Goal: Task Accomplishment & Management: Complete application form

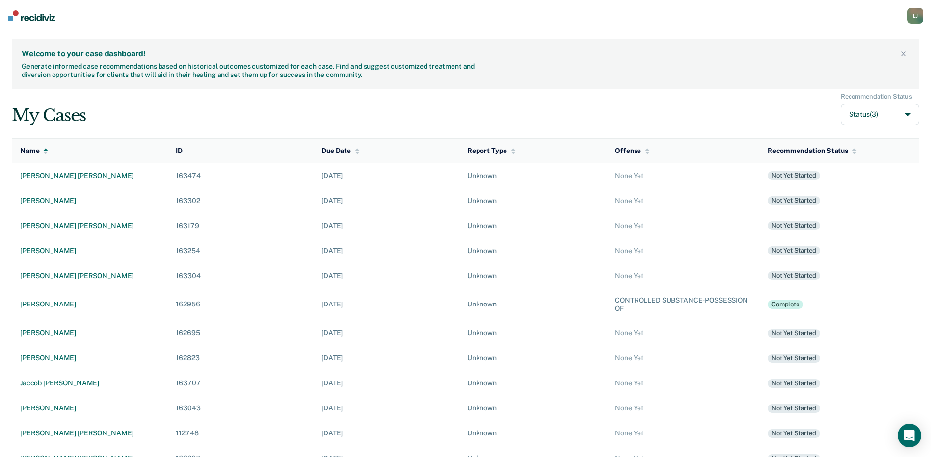
click at [368, 126] on div "My Cases Recommendation Status Status (3) Name ID Due Date Report Type Offense …" at bounding box center [465, 373] width 907 height 561
click at [871, 113] on button "Status (3)" at bounding box center [879, 114] width 78 height 21
click at [827, 186] on input "Archived" at bounding box center [828, 186] width 6 height 6
checkbox input "true"
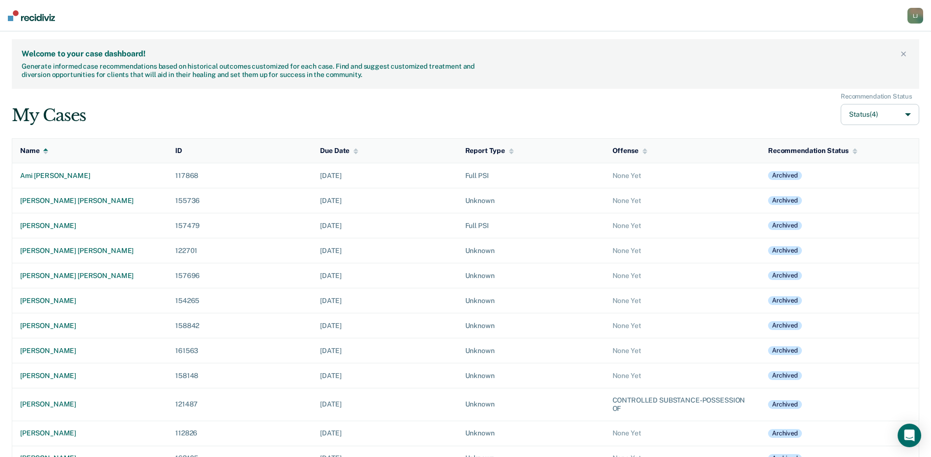
click at [737, 83] on div "Welcome to your case dashboard! Generate informed case recommendations based on…" at bounding box center [465, 64] width 907 height 50
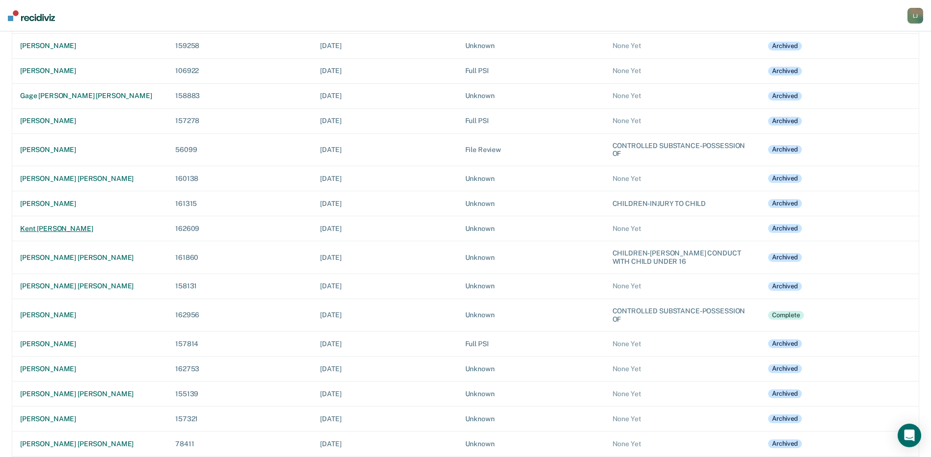
click at [51, 225] on div "kent [PERSON_NAME]" at bounding box center [89, 229] width 139 height 8
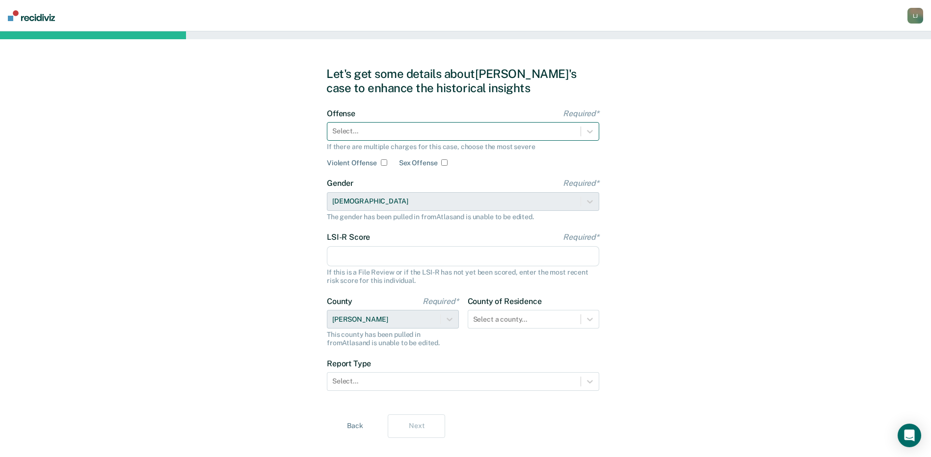
click at [392, 135] on div at bounding box center [453, 131] width 243 height 10
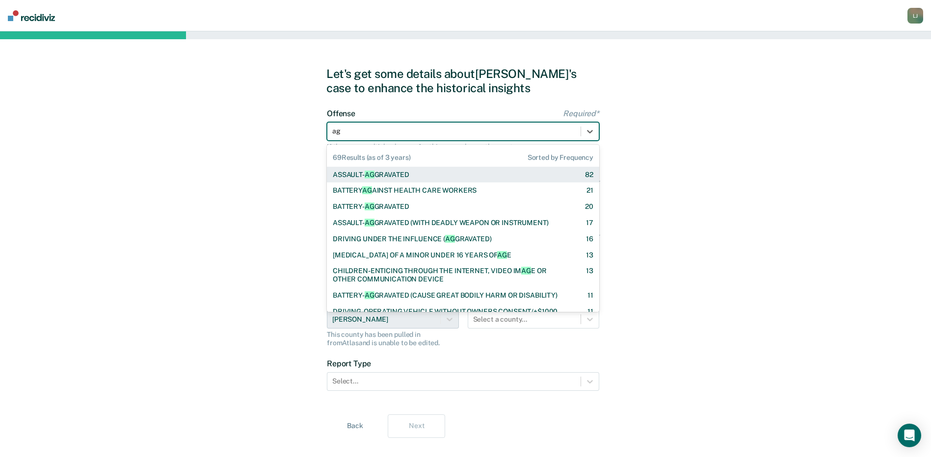
type input "agg"
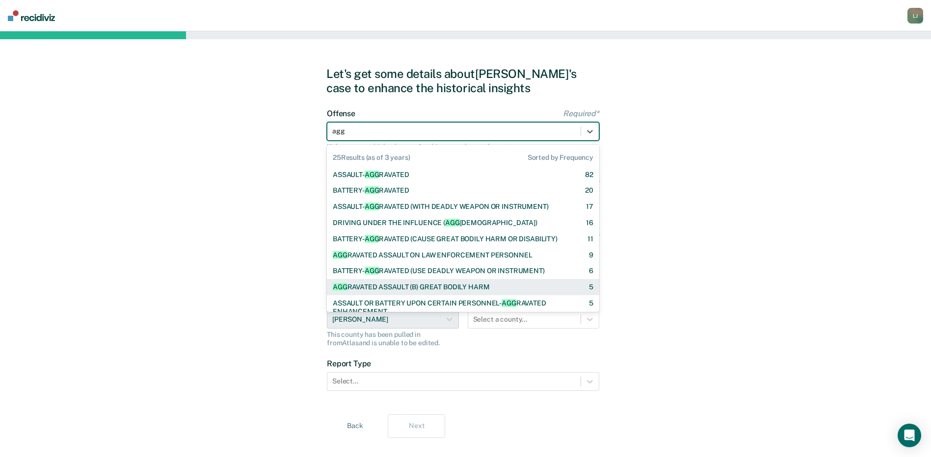
click at [466, 284] on div "AGG RAVATED ASSAULT (B) GREAT BODILY HARM" at bounding box center [411, 287] width 157 height 8
checkbox input "true"
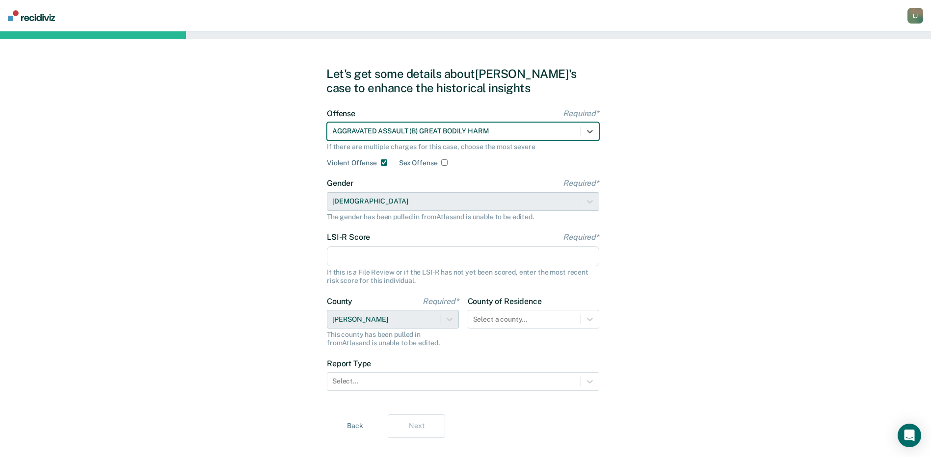
drag, startPoint x: 379, startPoint y: 258, endPoint x: 385, endPoint y: 261, distance: 6.4
click at [379, 258] on input "LSI-R Score Required*" at bounding box center [463, 256] width 272 height 21
click at [371, 255] on input "LSI-R Score Required*" at bounding box center [463, 256] width 272 height 21
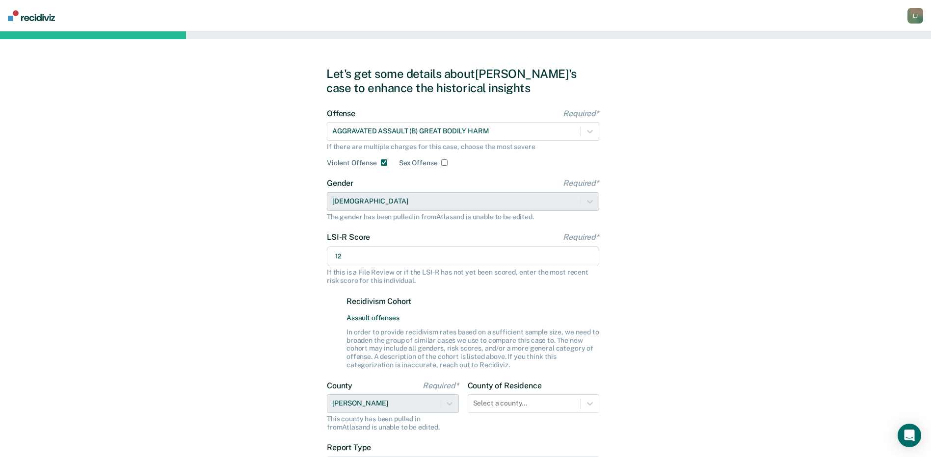
type input "12"
click at [664, 218] on div "Let's get some details about [PERSON_NAME]'s case to enhance the historical ins…" at bounding box center [465, 294] width 931 height 526
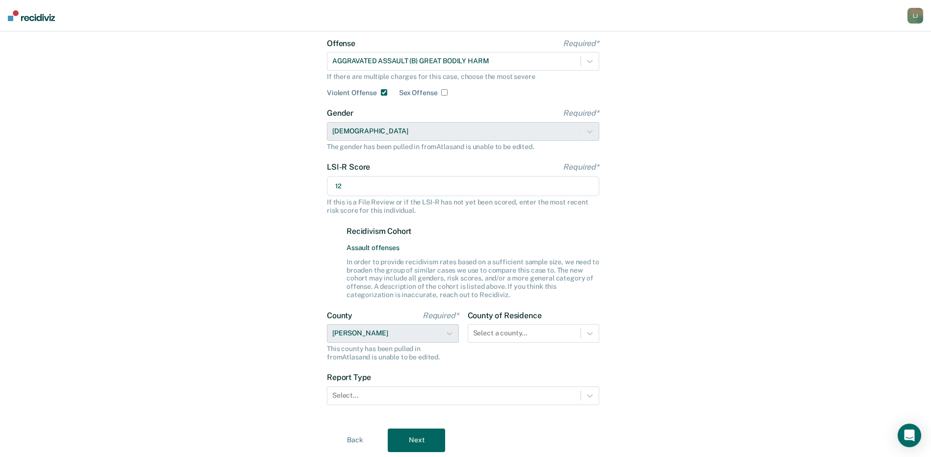
scroll to position [98, 0]
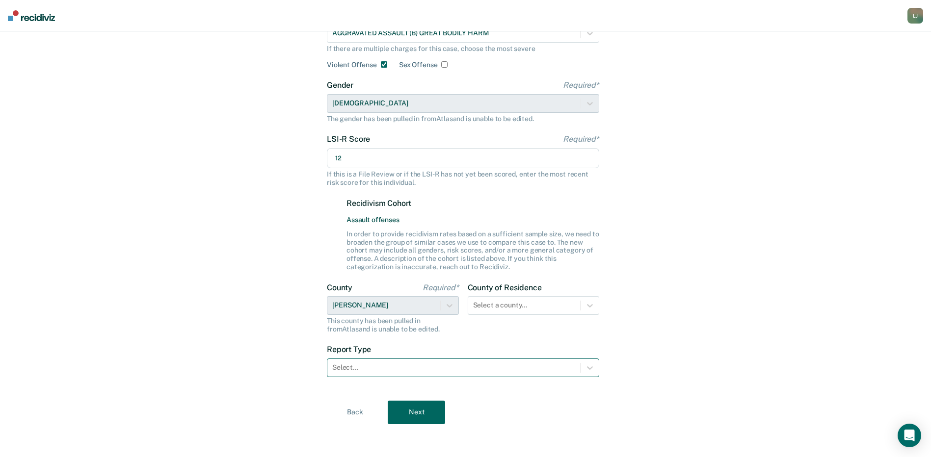
click at [363, 366] on div at bounding box center [453, 368] width 243 height 10
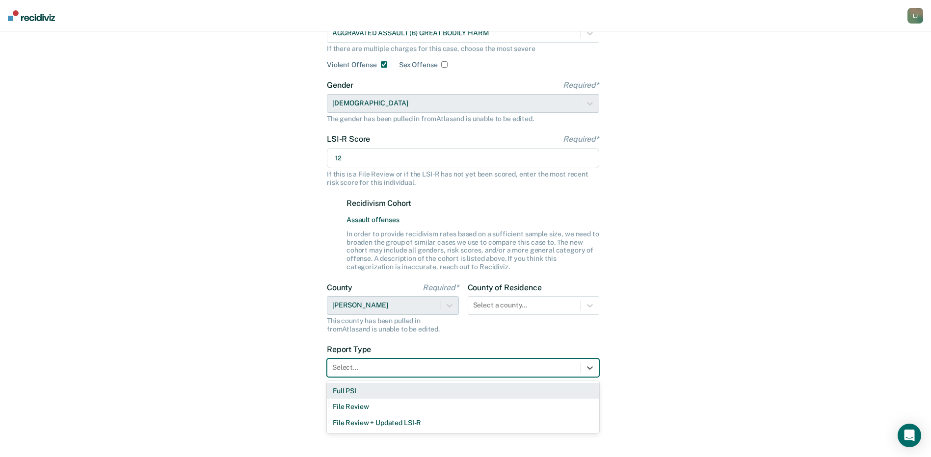
click at [358, 392] on div "Full PSI" at bounding box center [463, 391] width 272 height 16
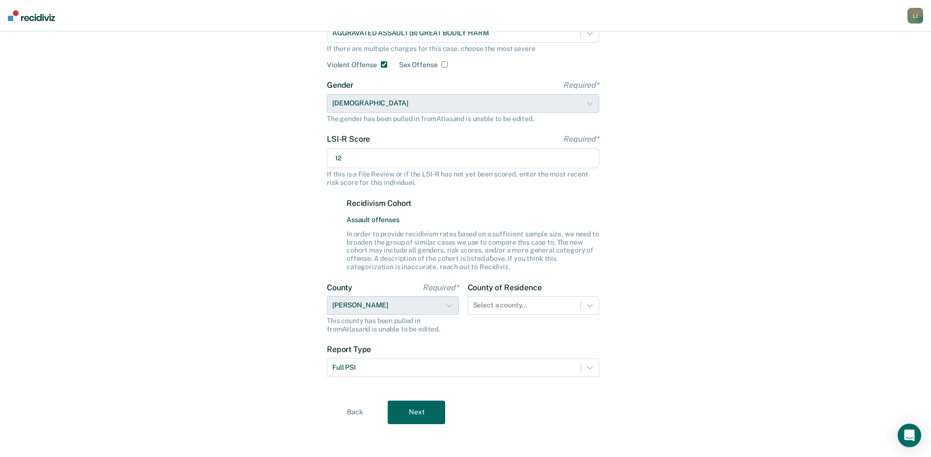
click at [411, 405] on button "Next" at bounding box center [416, 413] width 57 height 24
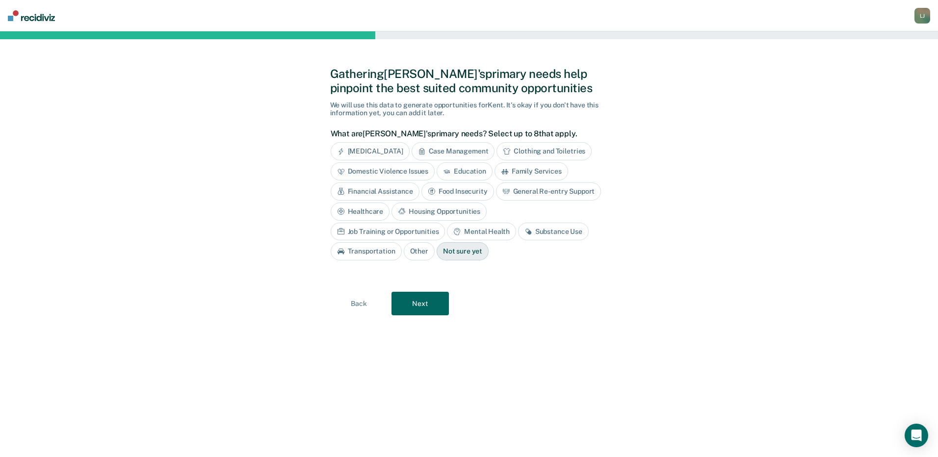
click at [427, 300] on button "Next" at bounding box center [420, 304] width 57 height 24
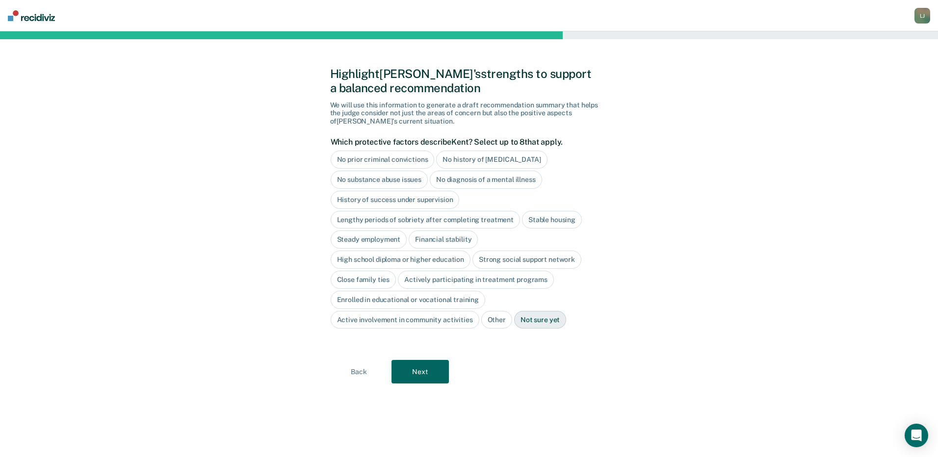
click at [409, 155] on div "No prior criminal convictions" at bounding box center [383, 160] width 104 height 18
click at [525, 157] on div "No history of [MEDICAL_DATA]" at bounding box center [502, 160] width 111 height 18
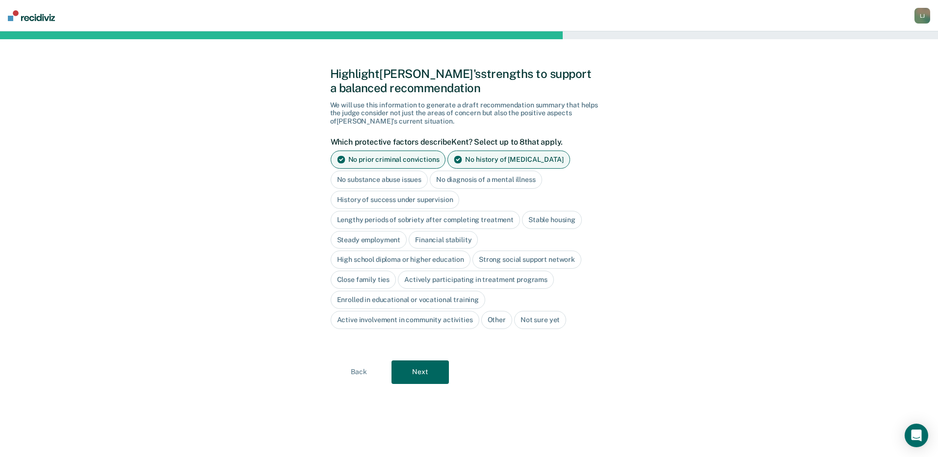
click at [390, 178] on div "No substance abuse issues" at bounding box center [380, 180] width 98 height 18
click at [556, 220] on div "Stable housing" at bounding box center [552, 220] width 60 height 18
click at [426, 259] on div "High school diploma or higher education" at bounding box center [401, 260] width 140 height 18
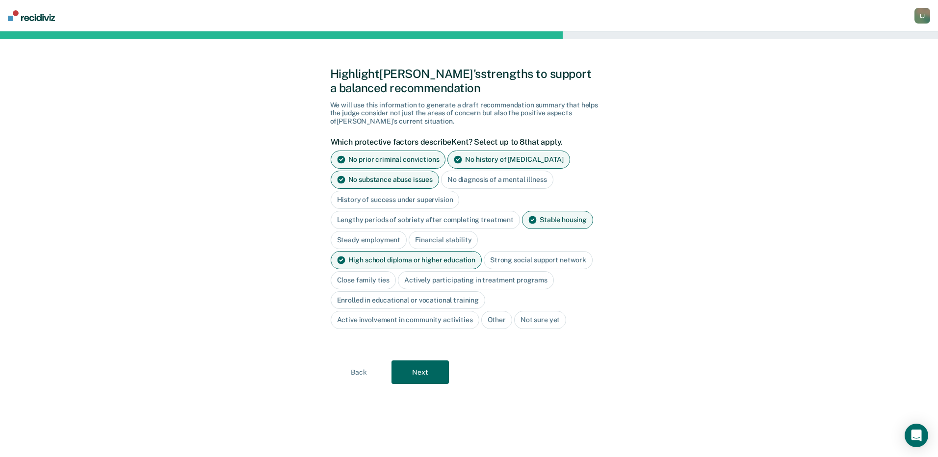
click at [538, 259] on div "Strong social support network" at bounding box center [538, 260] width 109 height 18
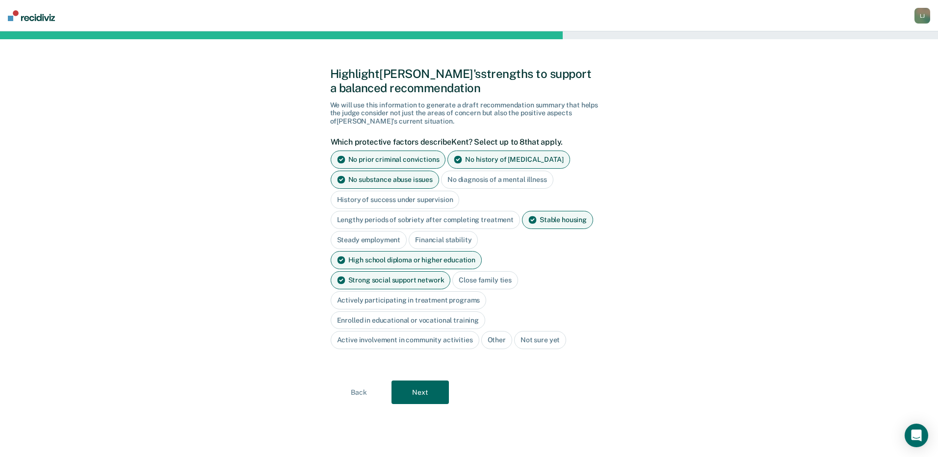
click at [452, 279] on div "Close family ties" at bounding box center [485, 280] width 66 height 18
click at [487, 291] on div "Actively participating in treatment programs" at bounding box center [409, 300] width 156 height 18
click at [423, 312] on div "Enrolled in educational or vocational training" at bounding box center [408, 321] width 155 height 18
click at [448, 312] on div "Enrolled in educational or vocational training" at bounding box center [408, 321] width 155 height 18
click at [439, 312] on div "Enrolled in educational or vocational training" at bounding box center [408, 321] width 155 height 18
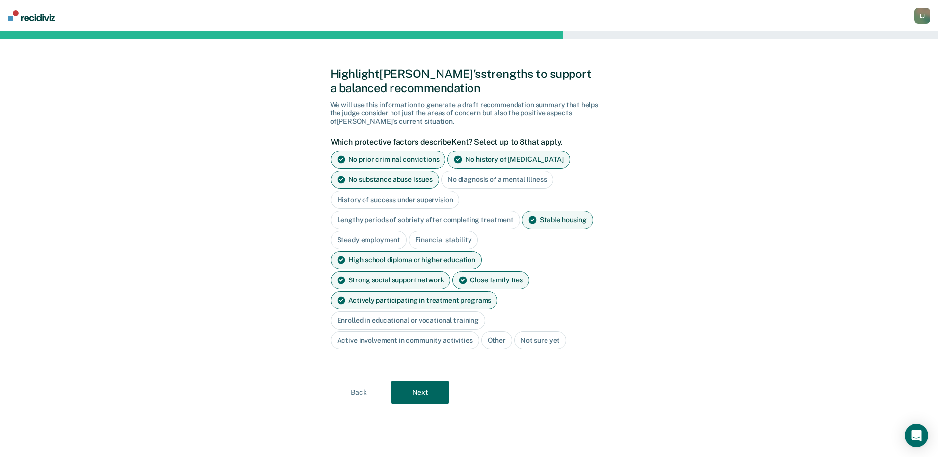
click at [434, 381] on button "Next" at bounding box center [420, 393] width 57 height 24
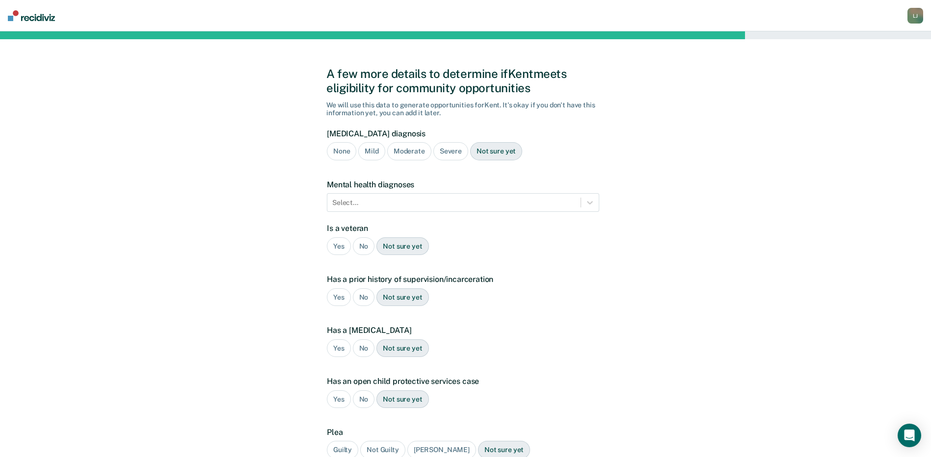
click at [347, 149] on div "None" at bounding box center [341, 151] width 29 height 18
drag, startPoint x: 362, startPoint y: 243, endPoint x: 362, endPoint y: 251, distance: 7.9
click at [362, 246] on div "No" at bounding box center [364, 246] width 22 height 18
click at [360, 295] on div "No" at bounding box center [364, 297] width 22 height 18
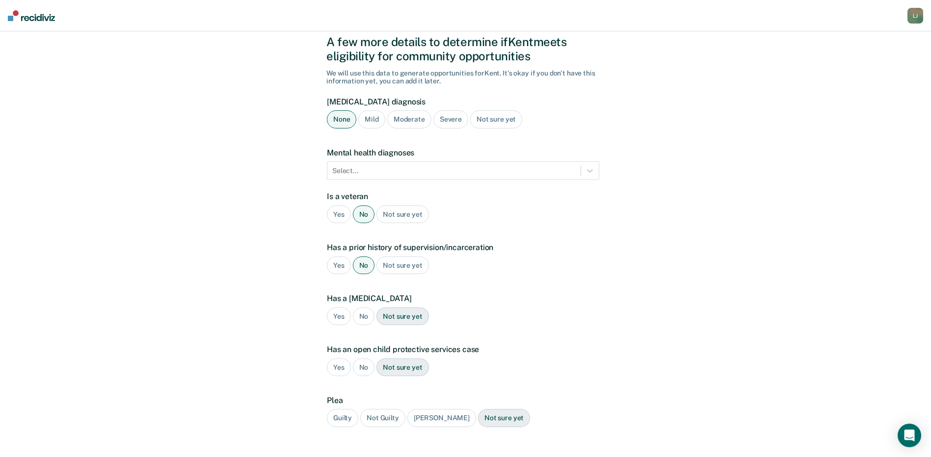
scroll to position [49, 0]
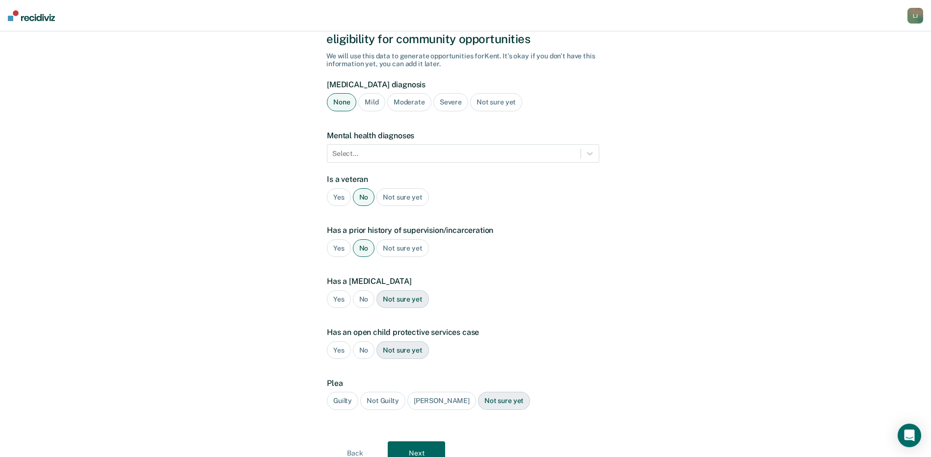
click at [361, 298] on div "No" at bounding box center [364, 299] width 22 height 18
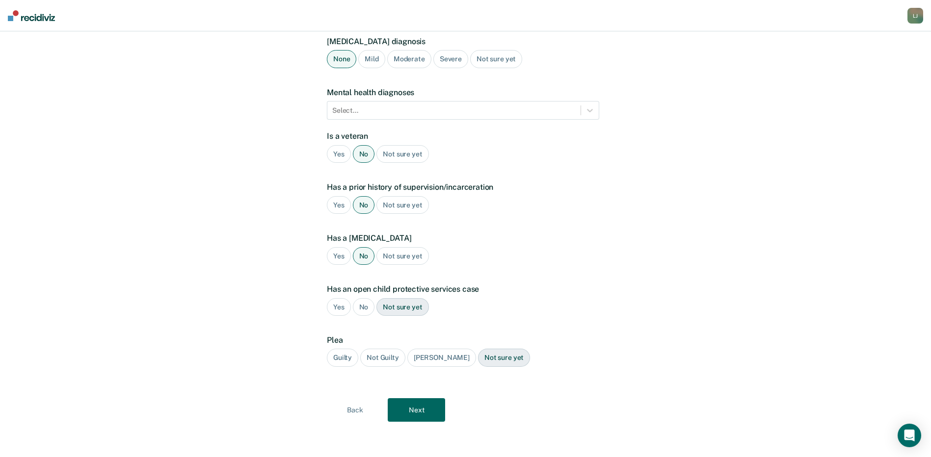
click at [362, 305] on div "No" at bounding box center [364, 307] width 22 height 18
drag, startPoint x: 342, startPoint y: 355, endPoint x: 354, endPoint y: 369, distance: 19.2
click at [342, 358] on div "Guilty" at bounding box center [342, 358] width 31 height 18
click at [419, 405] on button "Next" at bounding box center [416, 410] width 57 height 24
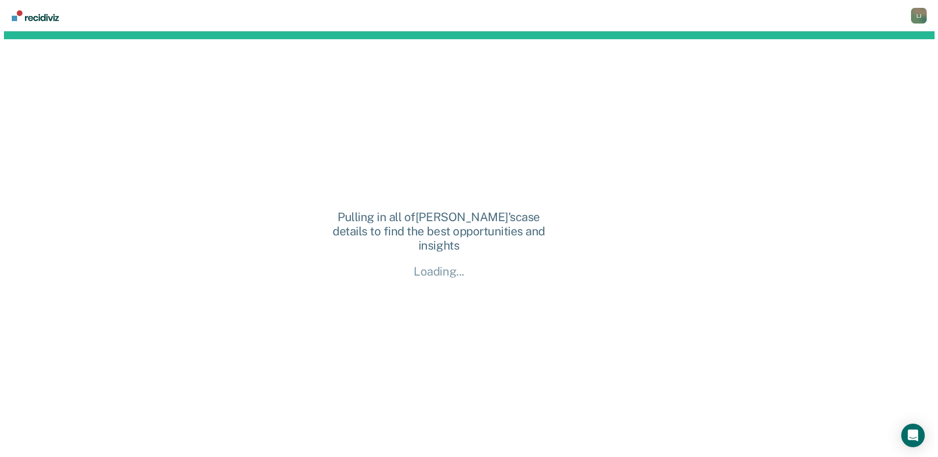
scroll to position [0, 0]
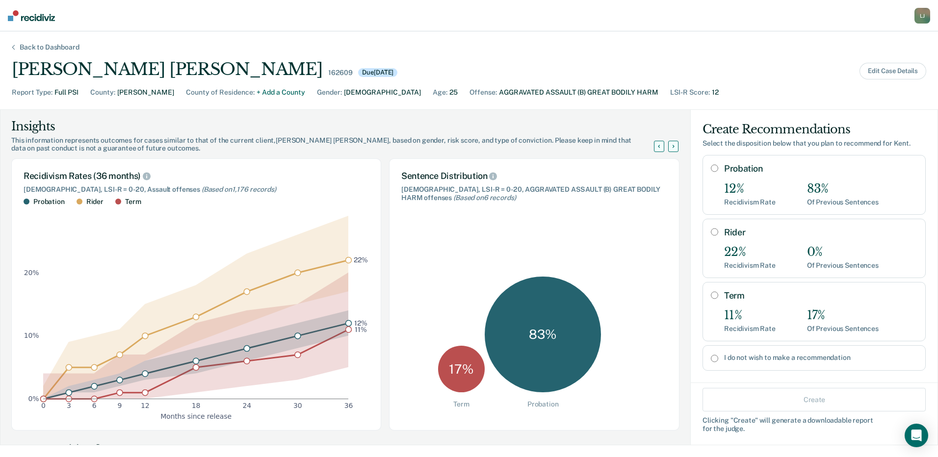
drag, startPoint x: 707, startPoint y: 229, endPoint x: 718, endPoint y: 241, distance: 15.6
click at [711, 230] on input "Rider" at bounding box center [714, 232] width 7 height 8
radio input "true"
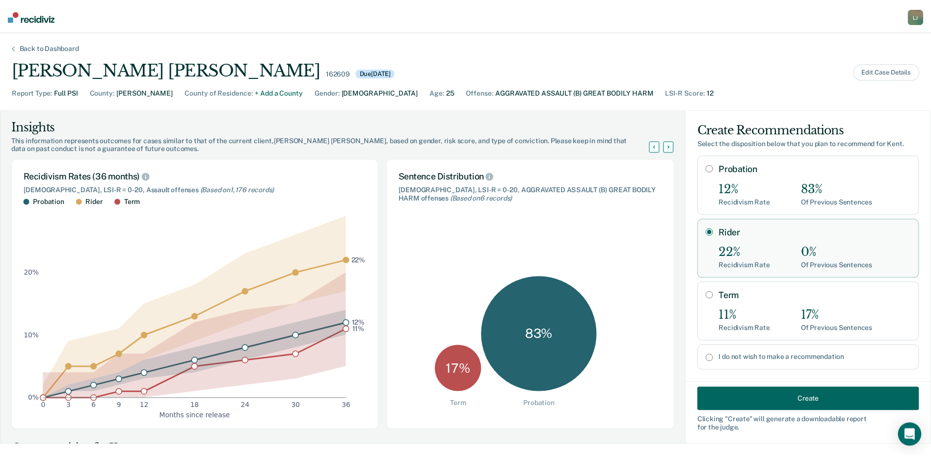
scroll to position [13, 0]
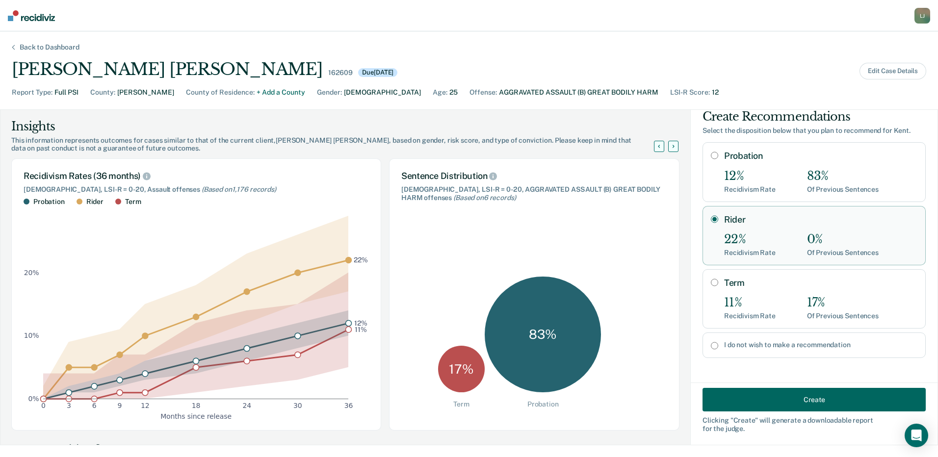
click at [802, 397] on button "Create" at bounding box center [814, 400] width 223 height 24
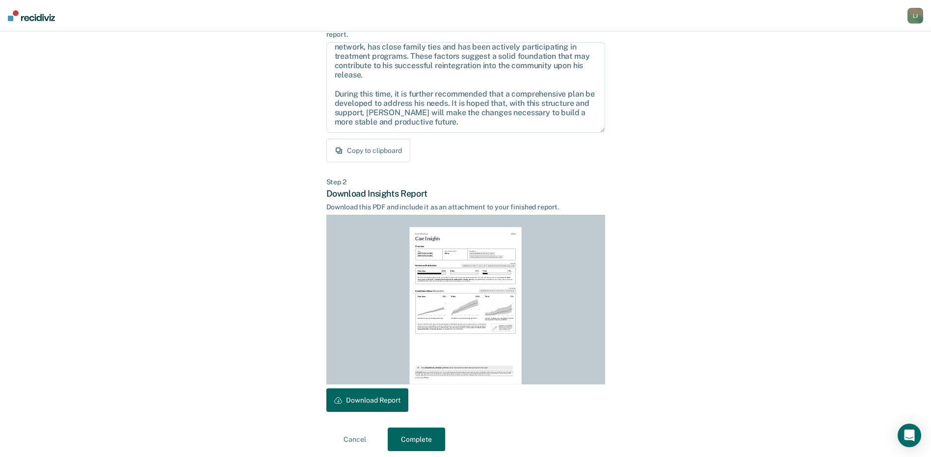
scroll to position [102, 0]
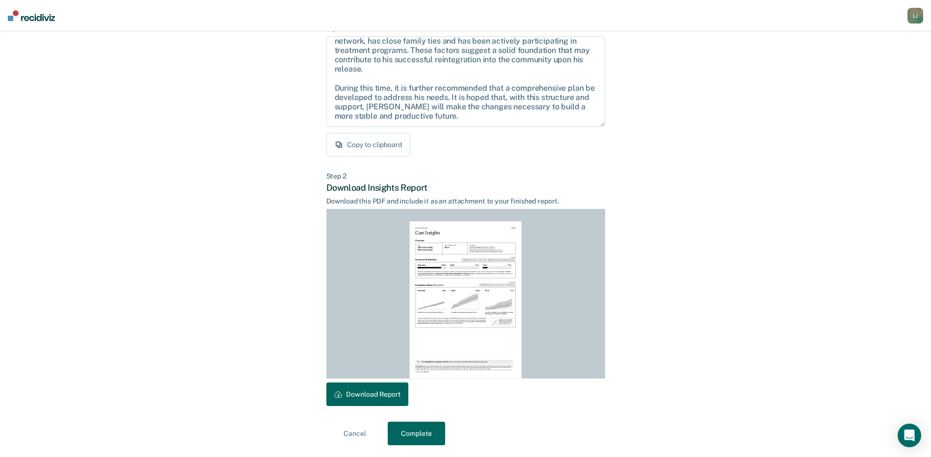
click at [387, 394] on button "Download Report" at bounding box center [367, 395] width 82 height 24
